Goal: Obtain resource: Obtain resource

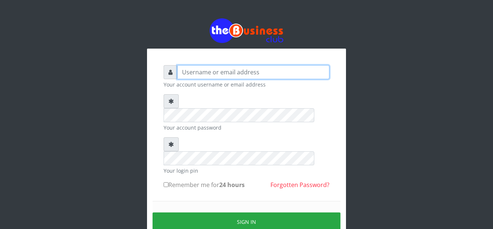
type input "graciouscybercafe@gmail.com"
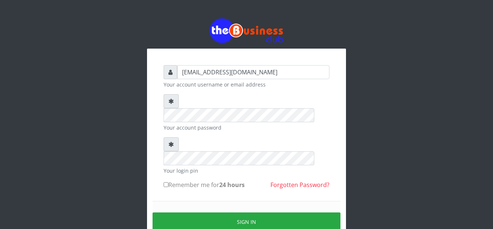
click at [164, 180] on label "Remember me for 24 hours" at bounding box center [204, 184] width 81 height 9
click at [164, 182] on input "Remember me for 24 hours" at bounding box center [166, 184] width 5 height 5
checkbox input "true"
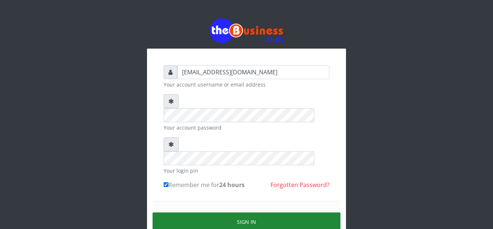
click at [186, 213] on button "Sign in" at bounding box center [246, 222] width 188 height 19
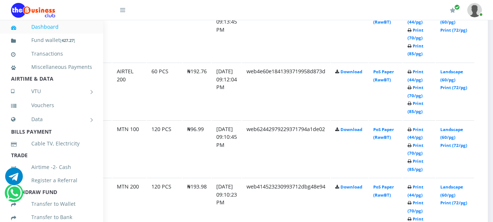
scroll to position [460, 51]
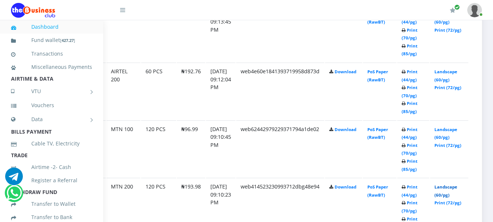
click at [446, 187] on link "Landscape (60/pg)" at bounding box center [445, 191] width 23 height 14
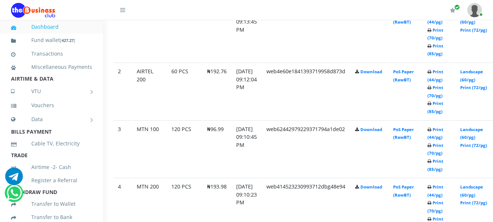
scroll to position [460, 0]
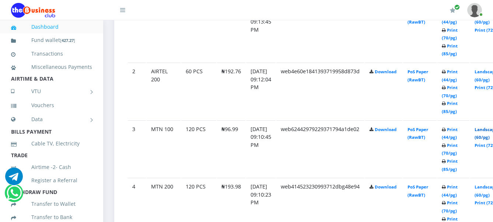
click at [491, 129] on link "Landscape (60/pg)" at bounding box center [485, 134] width 23 height 14
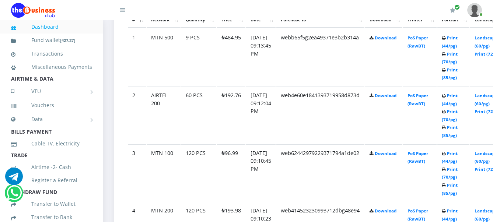
scroll to position [460, 0]
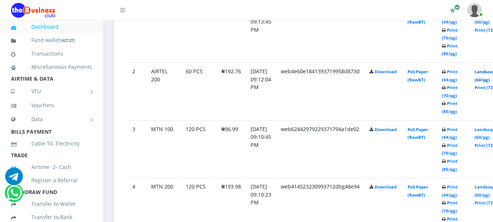
click at [489, 71] on link "Landscape (60/pg)" at bounding box center [485, 76] width 23 height 14
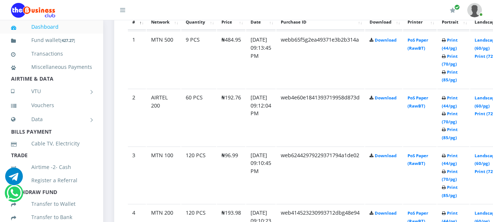
scroll to position [414, 0]
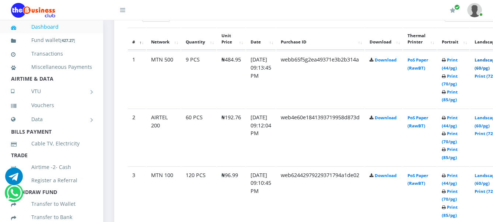
click at [488, 60] on link "Landscape (60/pg)" at bounding box center [485, 64] width 23 height 14
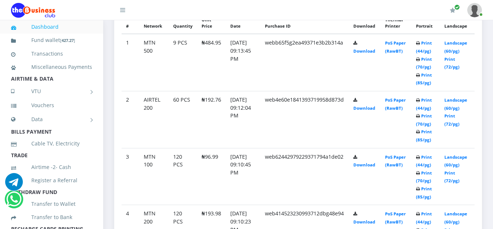
scroll to position [407, 0]
click at [432, 45] on link "Print (44/pg)" at bounding box center [424, 47] width 16 height 14
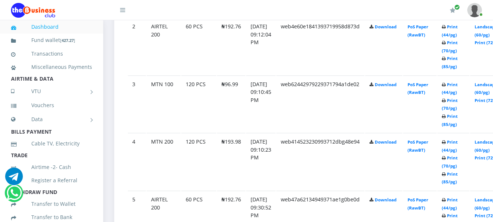
scroll to position [506, 0]
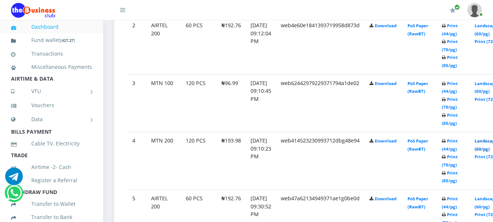
click at [488, 140] on link "Landscape (60/pg)" at bounding box center [485, 145] width 23 height 14
